Goal: Book appointment/travel/reservation

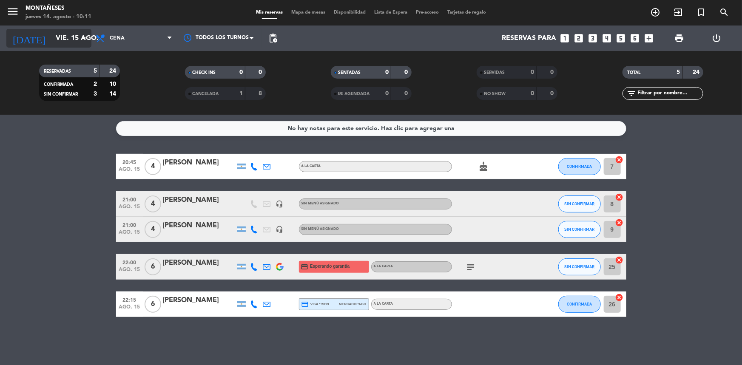
click at [71, 37] on input "vie. 15 ago." at bounding box center [96, 38] width 90 height 17
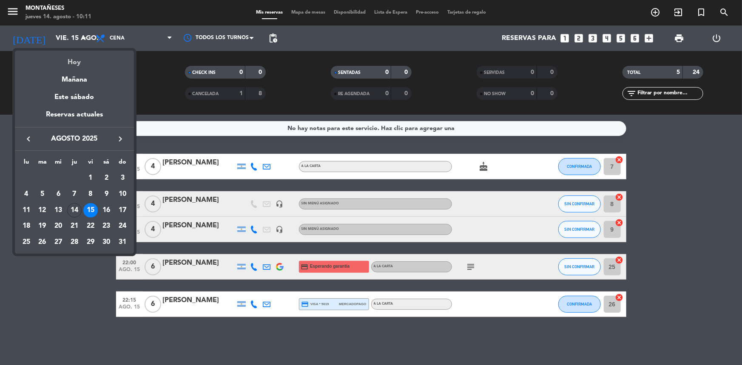
click at [89, 62] on div "Hoy" at bounding box center [74, 59] width 119 height 17
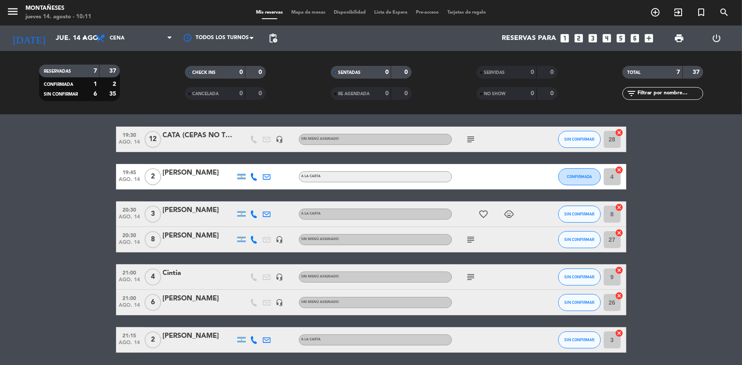
scroll to position [57, 0]
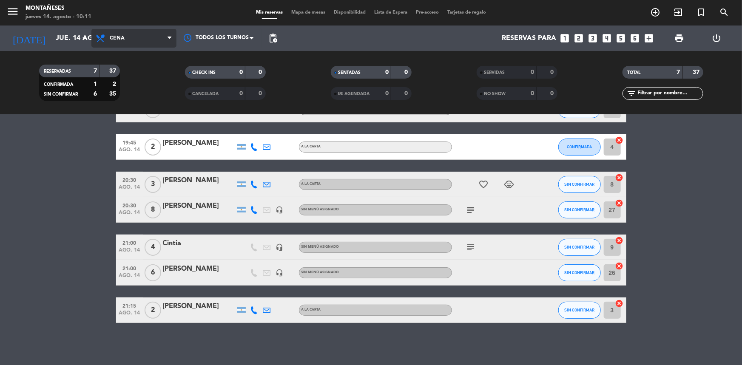
click at [143, 40] on span "Cena" at bounding box center [133, 38] width 85 height 19
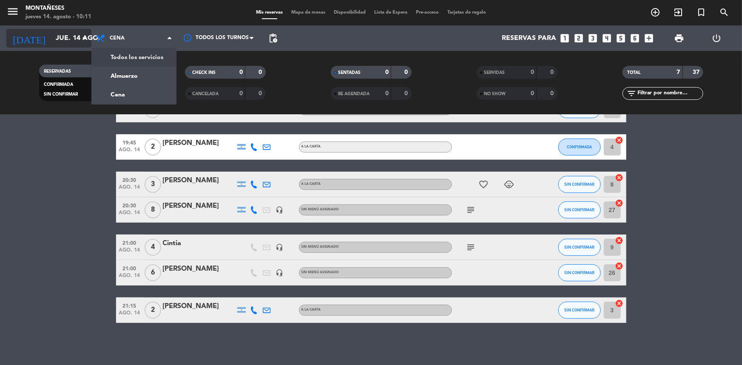
click at [82, 32] on input "jue. 14 ago." at bounding box center [96, 38] width 90 height 17
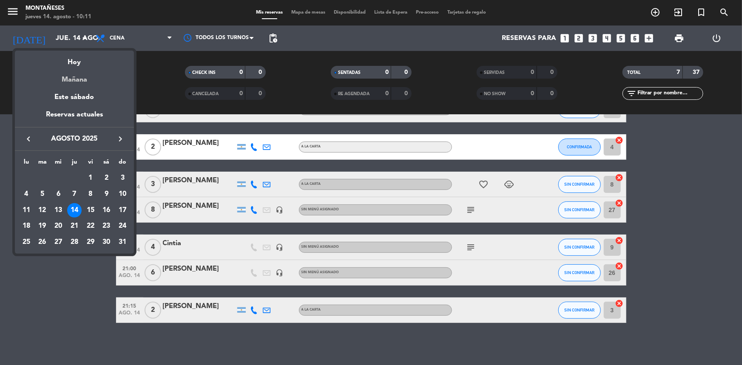
click at [95, 76] on div "Mañana" at bounding box center [74, 76] width 119 height 17
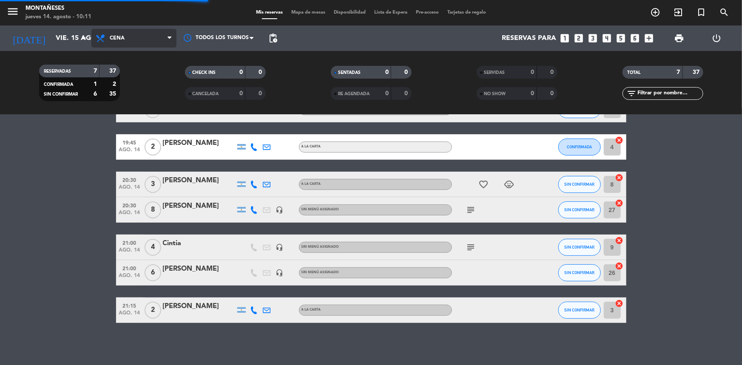
click at [134, 45] on span "Cena" at bounding box center [133, 38] width 85 height 19
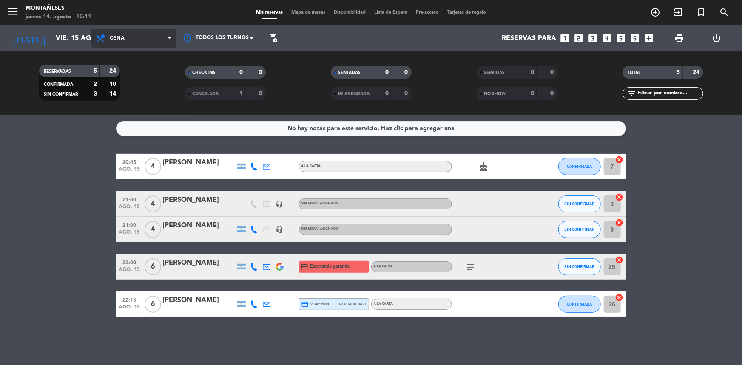
click at [134, 40] on span "Cena" at bounding box center [133, 38] width 85 height 19
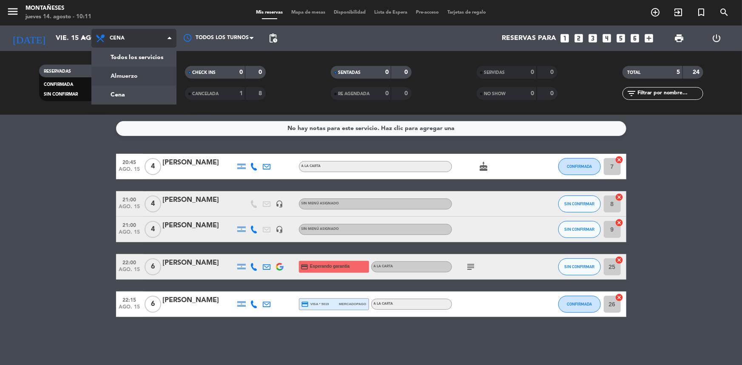
click at [140, 72] on div "menu Montañeses [DATE] 14. agosto - 10:11 Mis reservas Mapa de mesas Disponibil…" at bounding box center [371, 57] width 742 height 115
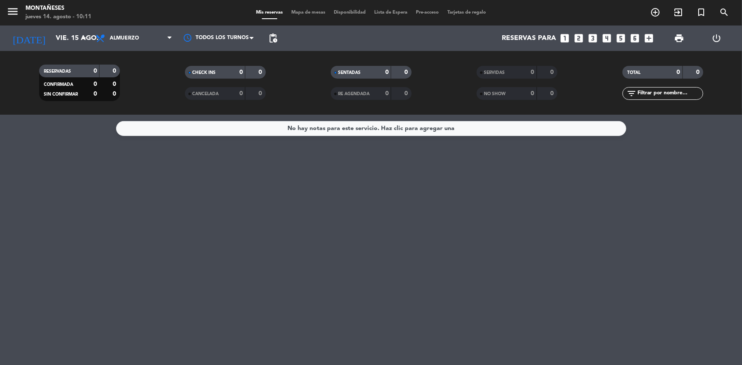
click at [145, 35] on span "Almuerzo" at bounding box center [133, 38] width 85 height 19
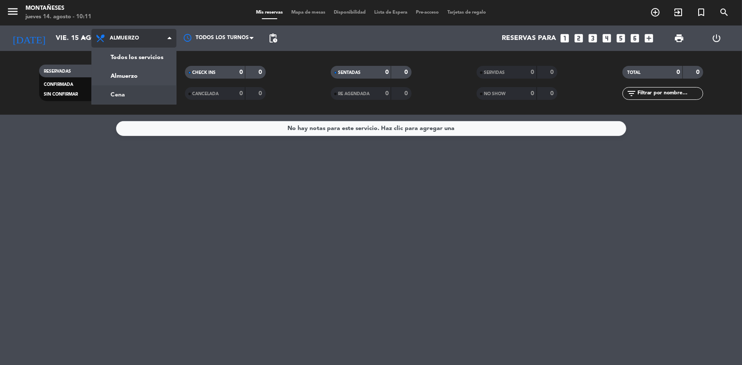
click at [156, 94] on div "menu Montañeses [DATE] 14. agosto - 10:11 Mis reservas Mapa de mesas Disponibil…" at bounding box center [371, 57] width 742 height 115
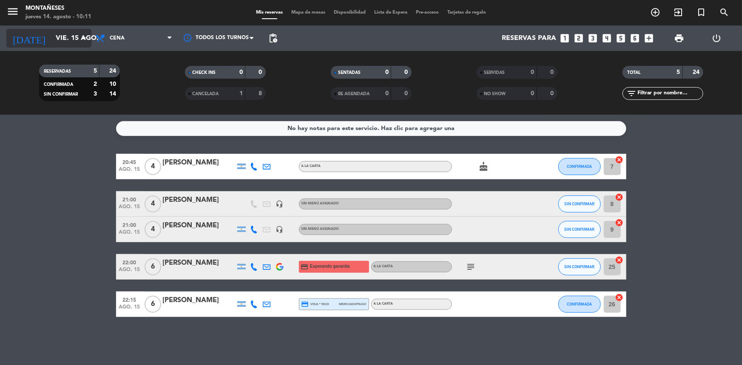
click at [63, 33] on input "vie. 15 ago." at bounding box center [96, 38] width 90 height 17
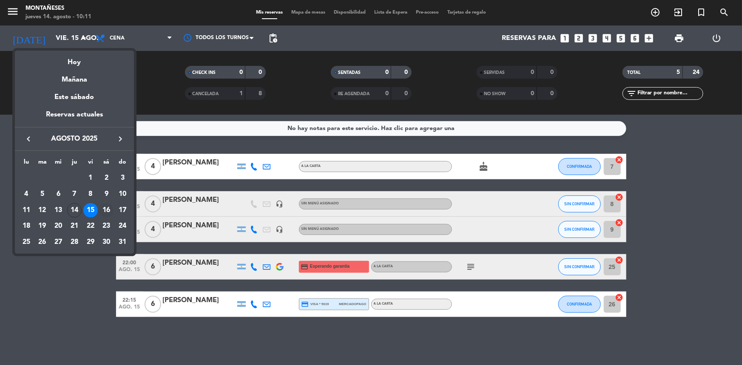
click at [108, 206] on div "16" at bounding box center [106, 210] width 14 height 14
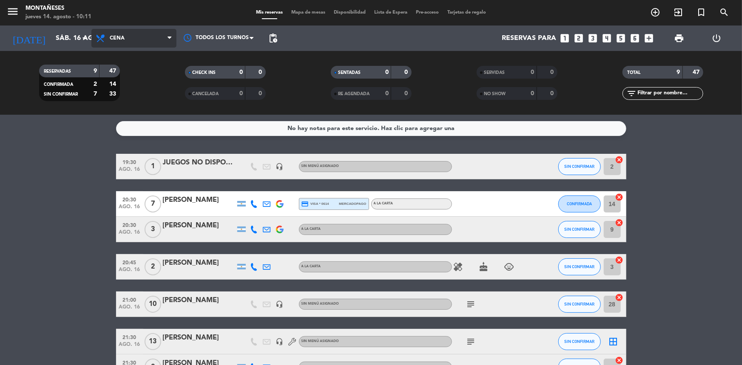
click at [136, 37] on span "Cena" at bounding box center [133, 38] width 85 height 19
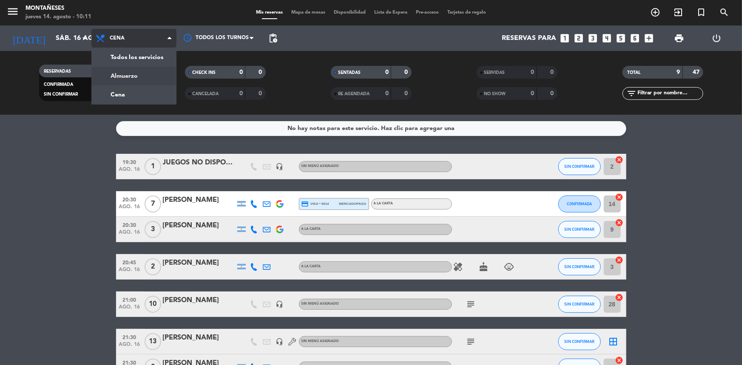
click at [141, 81] on div "menu Montañeses [DATE] 14. agosto - 10:11 Mis reservas Mapa de mesas Disponibil…" at bounding box center [371, 57] width 742 height 115
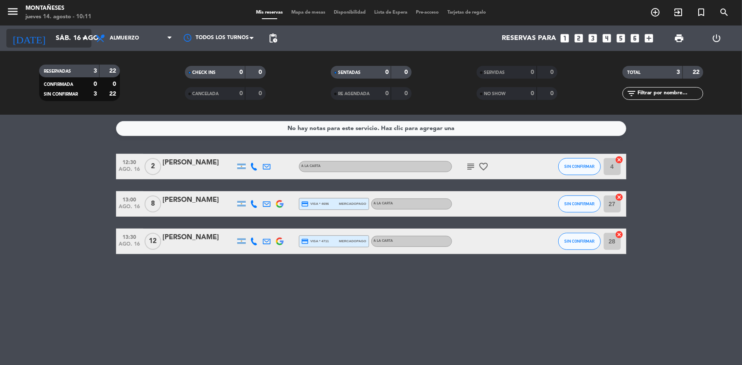
click at [82, 43] on input "sáb. 16 ago." at bounding box center [96, 38] width 90 height 17
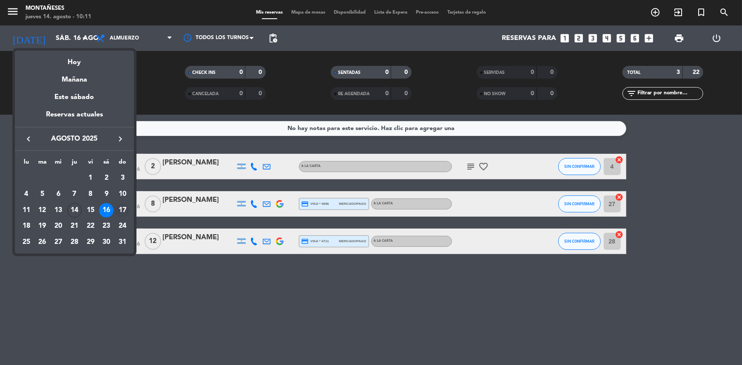
click at [127, 209] on div "17" at bounding box center [122, 210] width 14 height 14
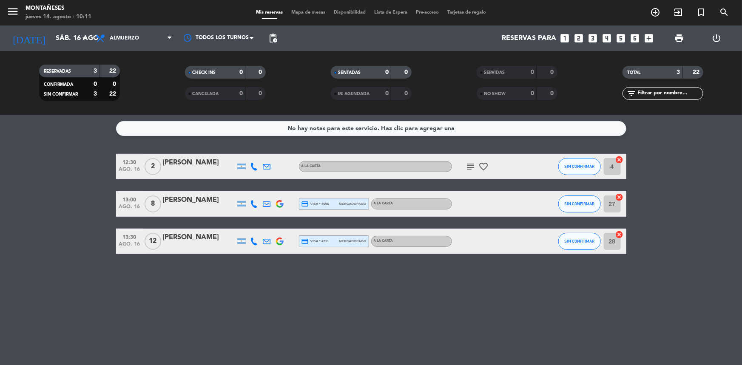
type input "dom. 17 ago."
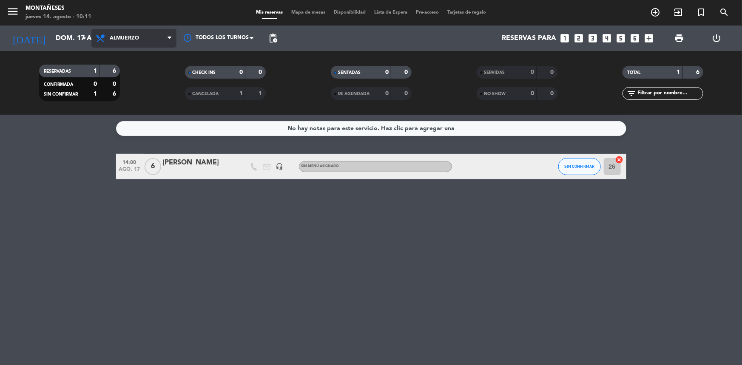
click at [127, 45] on span "Almuerzo" at bounding box center [133, 38] width 85 height 19
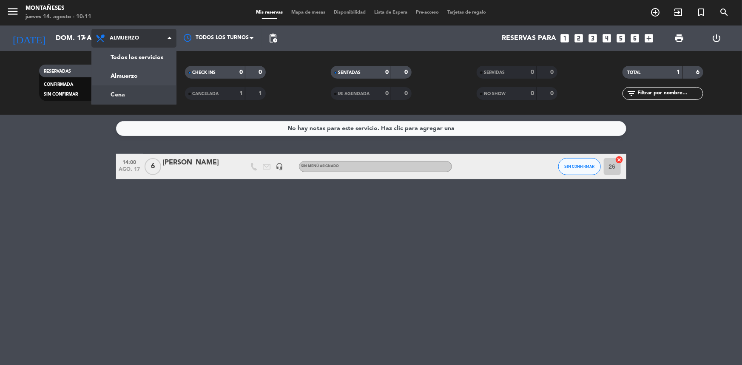
click at [149, 91] on div "menu Montañeses [DATE] 14. agosto - 10:11 Mis reservas Mapa de mesas Disponibil…" at bounding box center [371, 57] width 742 height 115
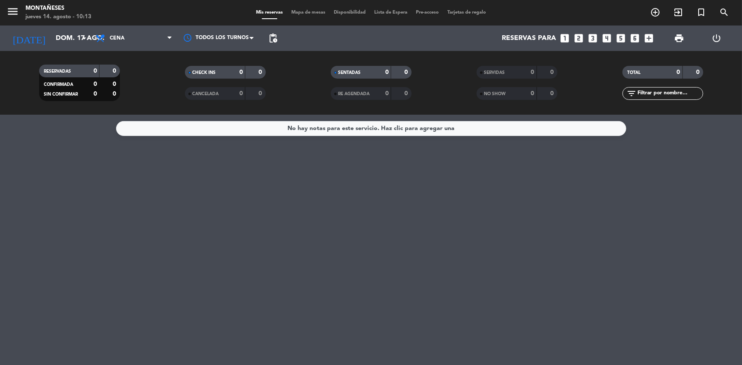
click at [402, 235] on div "No hay notas para este servicio. Haz clic para agregar una" at bounding box center [371, 240] width 742 height 250
